Goal: Task Accomplishment & Management: Manage account settings

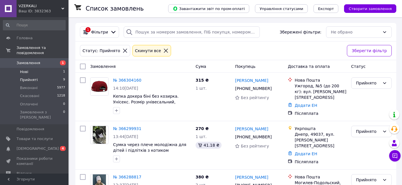
click at [25, 69] on span "Нові" at bounding box center [24, 71] width 8 height 5
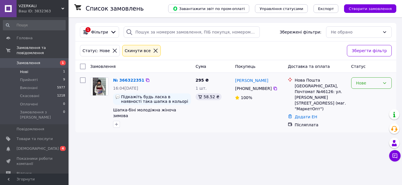
click at [366, 83] on div "Нове" at bounding box center [368, 83] width 24 height 6
click at [363, 93] on li "Прийнято" at bounding box center [372, 95] width 40 height 10
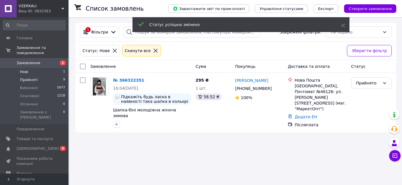
click at [34, 77] on span "Прийняті" at bounding box center [29, 79] width 18 height 5
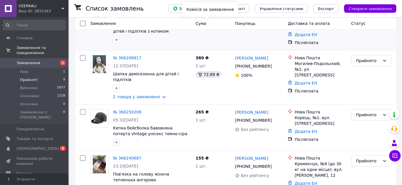
scroll to position [121, 0]
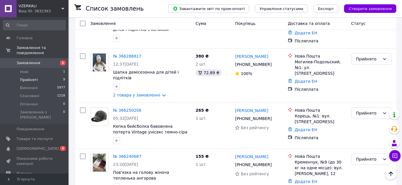
click at [31, 77] on span "Прийняті" at bounding box center [29, 79] width 18 height 5
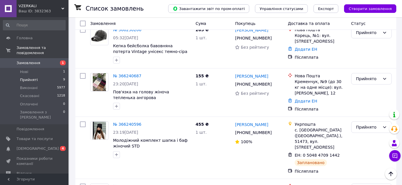
scroll to position [211, 0]
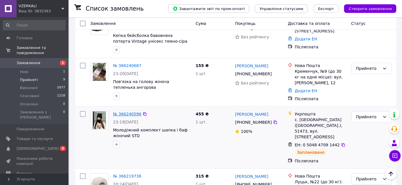
click at [130, 111] on link "№ 366240596" at bounding box center [127, 113] width 28 height 5
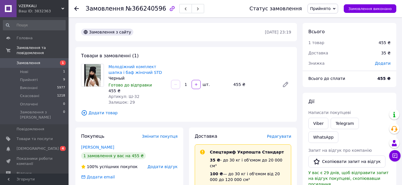
click at [283, 138] on span "Редагувати" at bounding box center [279, 136] width 24 height 5
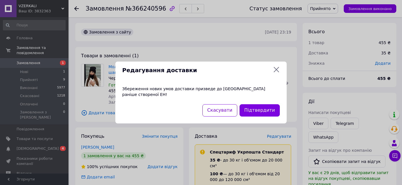
click at [248, 47] on div "Редагування доставки Збереження нових умов доставки призведе до [GEOGRAPHIC_DAT…" at bounding box center [201, 92] width 402 height 185
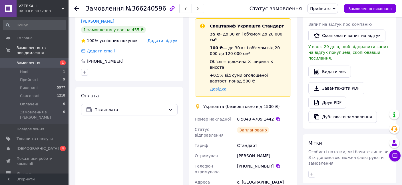
scroll to position [90, 0]
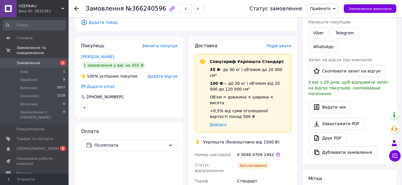
click at [279, 47] on span "Редагувати" at bounding box center [279, 45] width 24 height 5
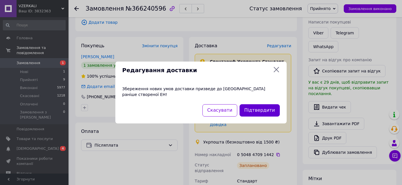
click at [266, 104] on button "Підтвердити" at bounding box center [260, 110] width 40 height 12
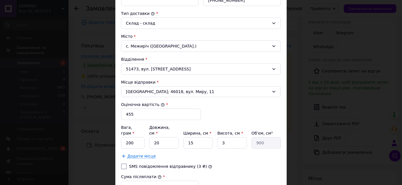
scroll to position [196, 0]
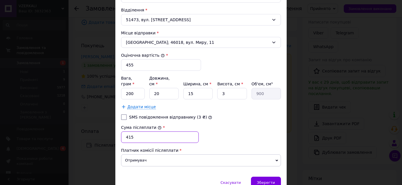
drag, startPoint x: 138, startPoint y: 128, endPoint x: 125, endPoint y: 127, distance: 12.9
click at [125, 131] on input "415" at bounding box center [160, 136] width 78 height 11
type input "405"
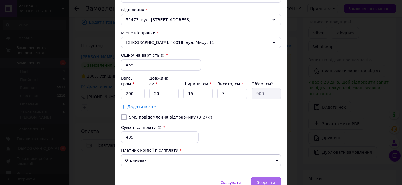
click at [265, 180] on span "Зберегти" at bounding box center [266, 182] width 18 height 4
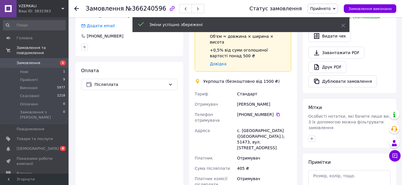
scroll to position [211, 0]
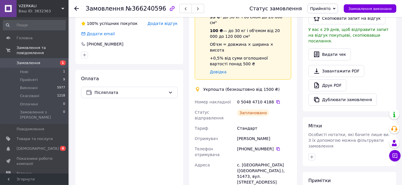
scroll to position [121, 0]
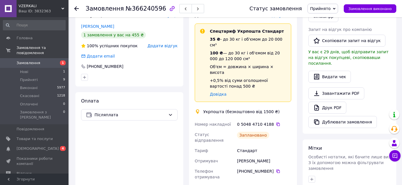
click at [331, 10] on span "Прийнято" at bounding box center [320, 8] width 21 height 5
click at [328, 22] on li "Виконано" at bounding box center [323, 20] width 30 height 9
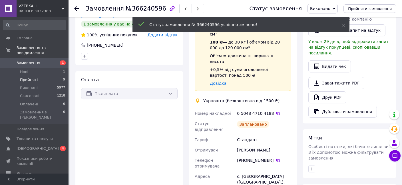
click at [26, 77] on span "Прийняті" at bounding box center [29, 79] width 18 height 5
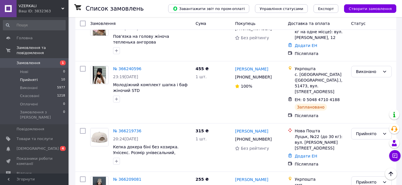
scroll to position [332, 0]
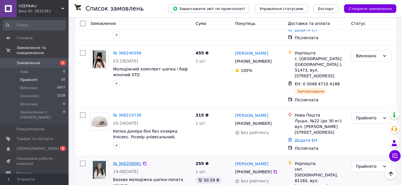
click at [125, 161] on link "№ 366209081" at bounding box center [127, 163] width 28 height 5
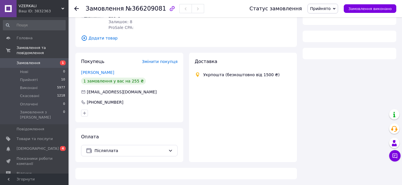
scroll to position [69, 0]
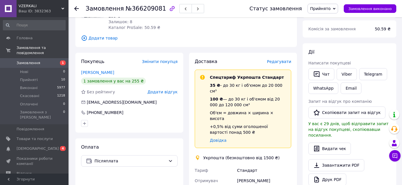
click at [282, 64] on span "Редагувати" at bounding box center [279, 61] width 24 height 5
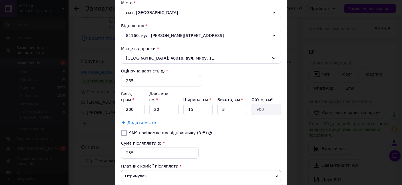
scroll to position [196, 0]
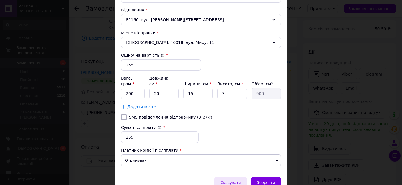
click at [235, 177] on div "Скасувати" at bounding box center [231, 181] width 32 height 11
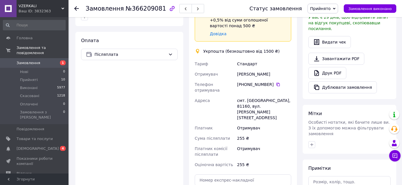
scroll to position [189, 0]
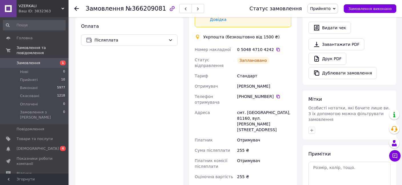
click at [322, 7] on span "Прийнято" at bounding box center [320, 8] width 21 height 5
click at [324, 21] on li "Виконано" at bounding box center [323, 20] width 30 height 9
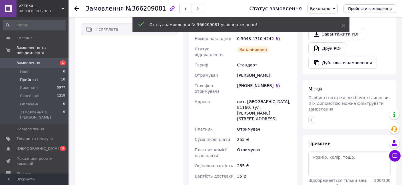
scroll to position [179, 0]
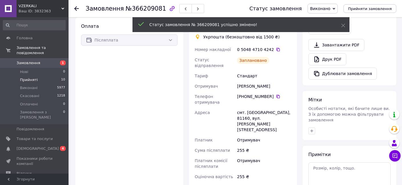
click at [31, 77] on span "Прийняті" at bounding box center [29, 79] width 18 height 5
